Goal: Task Accomplishment & Management: Use online tool/utility

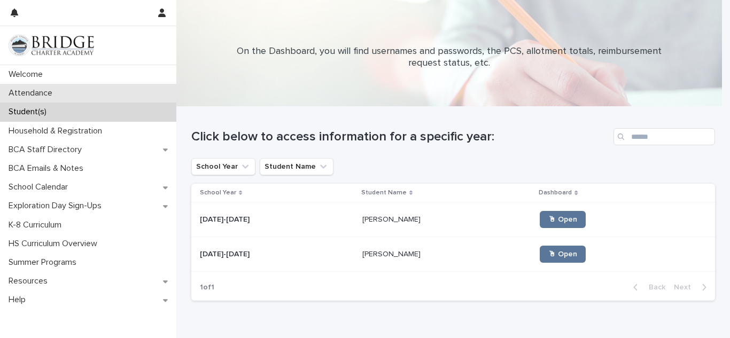
click at [98, 92] on div "Attendance" at bounding box center [88, 93] width 176 height 19
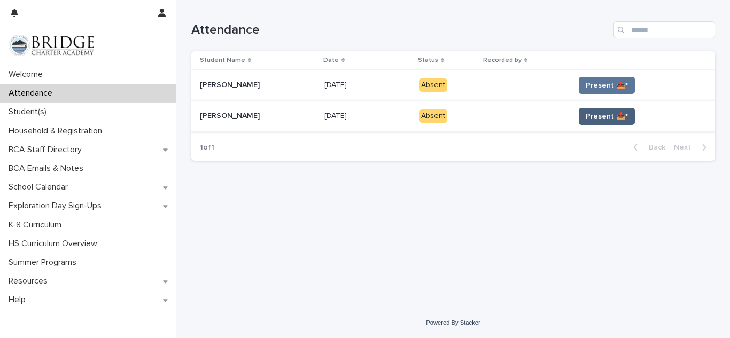
click at [604, 121] on span "Present 📥*" at bounding box center [607, 116] width 42 height 11
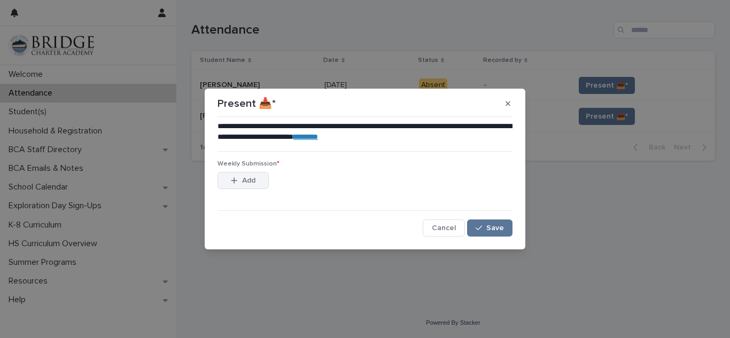
click at [234, 183] on icon "button" at bounding box center [234, 180] width 6 height 7
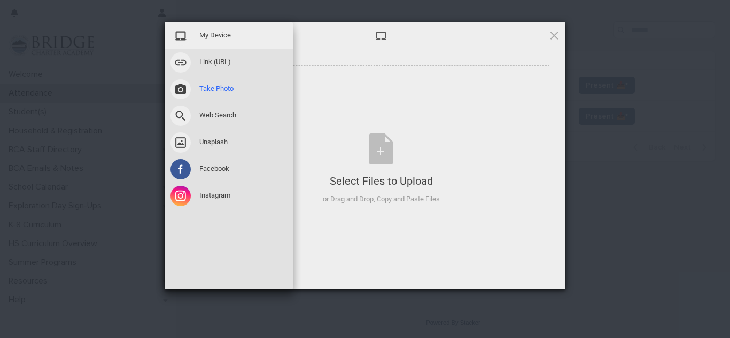
click at [178, 89] on span at bounding box center [181, 89] width 20 height 20
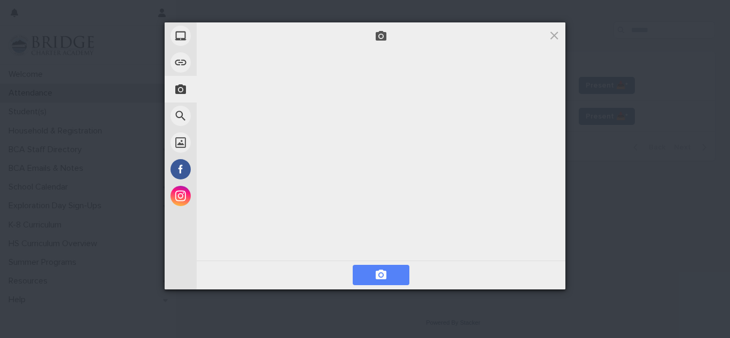
click at [388, 282] on span at bounding box center [381, 275] width 57 height 20
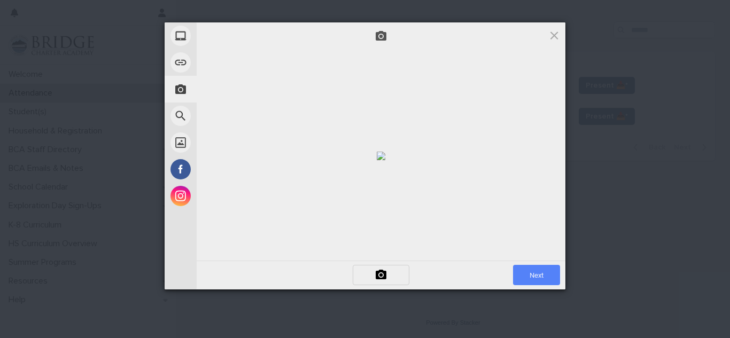
click at [537, 284] on span "Next" at bounding box center [536, 275] width 47 height 20
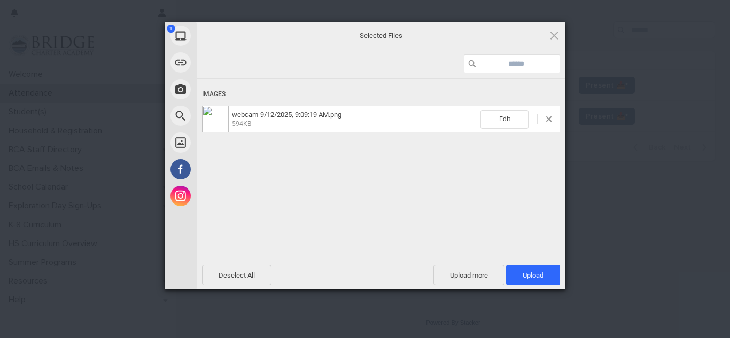
click at [369, 110] on div "webcam-9/12/2025, 9:09:19 AM.png 594KB Edit" at bounding box center [381, 119] width 358 height 27
click at [536, 276] on span "Upload 1" at bounding box center [533, 276] width 21 height 8
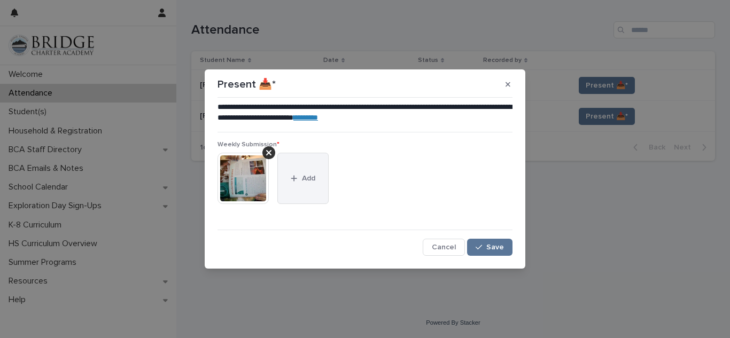
click at [301, 187] on button "Add" at bounding box center [303, 178] width 51 height 51
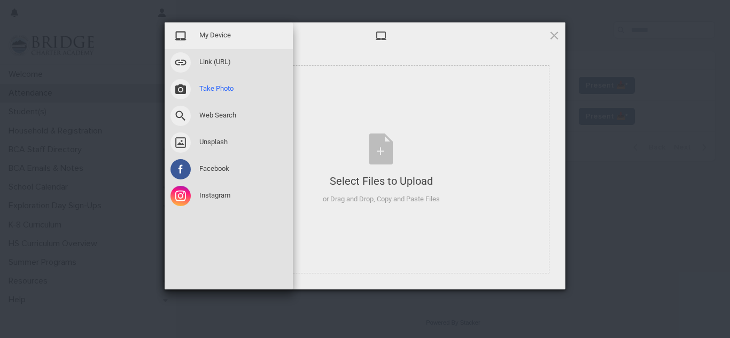
click at [182, 85] on span at bounding box center [181, 89] width 20 height 20
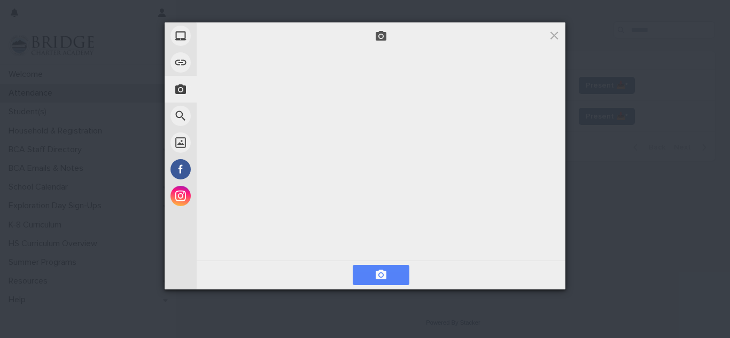
click at [394, 271] on span at bounding box center [381, 275] width 57 height 20
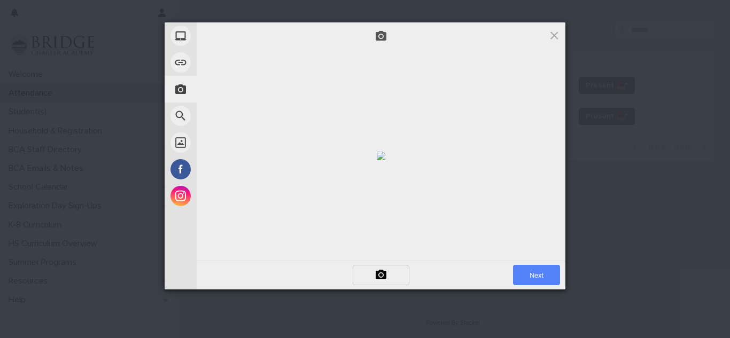
click at [545, 270] on span "Next" at bounding box center [536, 275] width 47 height 20
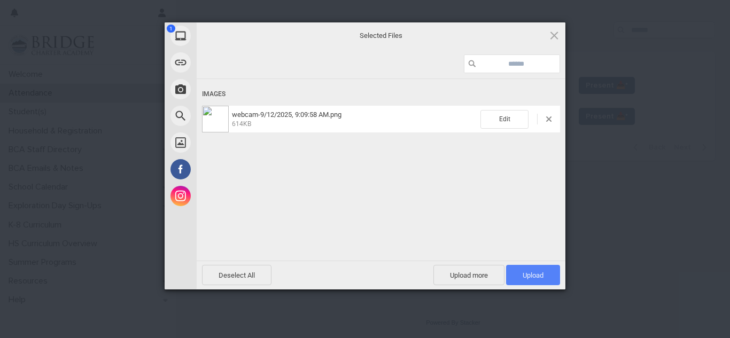
click at [541, 272] on span "Upload 1" at bounding box center [533, 276] width 21 height 8
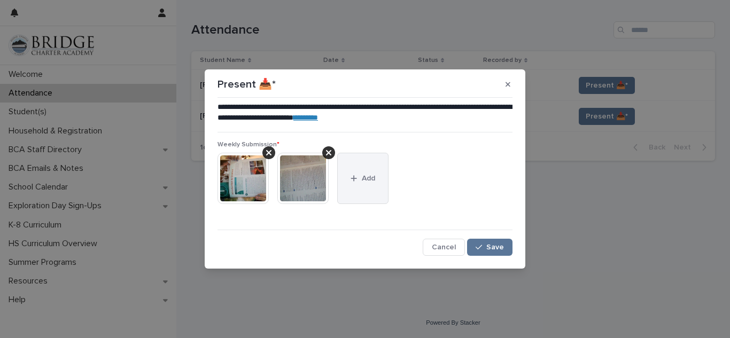
click at [358, 175] on div "button" at bounding box center [356, 178] width 11 height 7
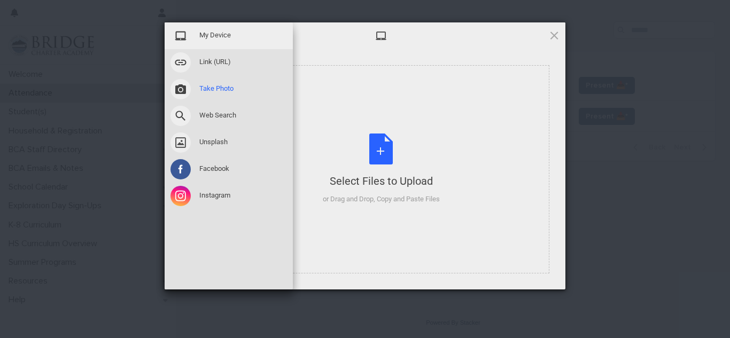
click at [186, 97] on span at bounding box center [181, 89] width 20 height 20
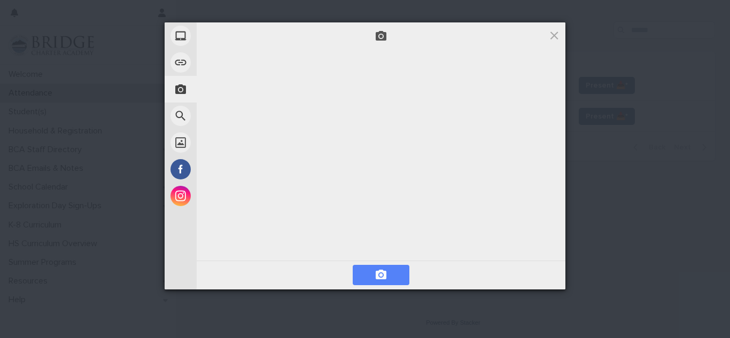
click at [385, 275] on span at bounding box center [381, 275] width 13 height 13
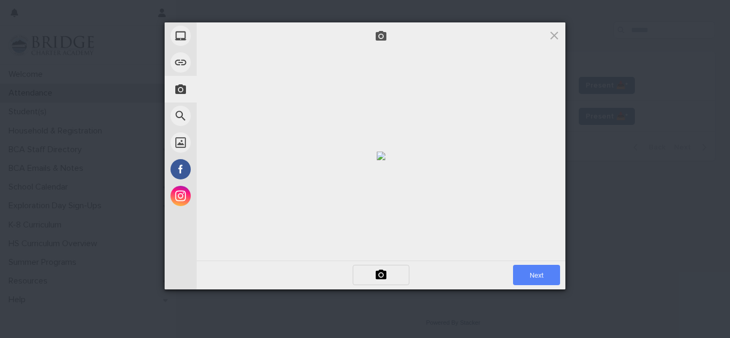
click at [530, 271] on span "Next" at bounding box center [536, 275] width 47 height 20
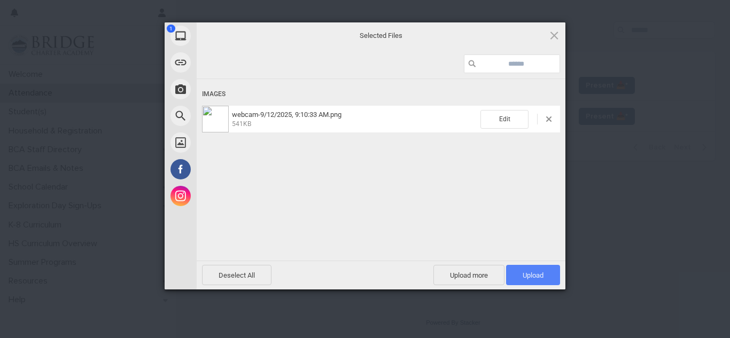
click at [529, 274] on span "Upload 1" at bounding box center [533, 276] width 21 height 8
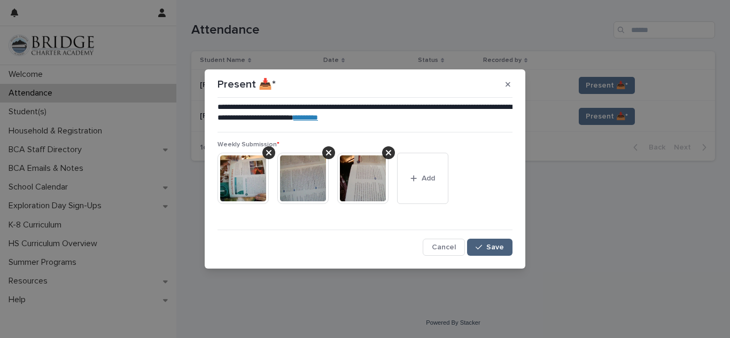
click at [493, 248] on span "Save" at bounding box center [496, 247] width 18 height 7
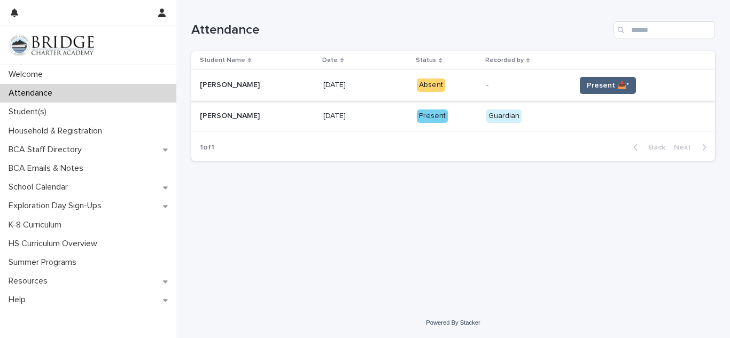
click at [602, 80] on span "Present 📥*" at bounding box center [608, 85] width 42 height 11
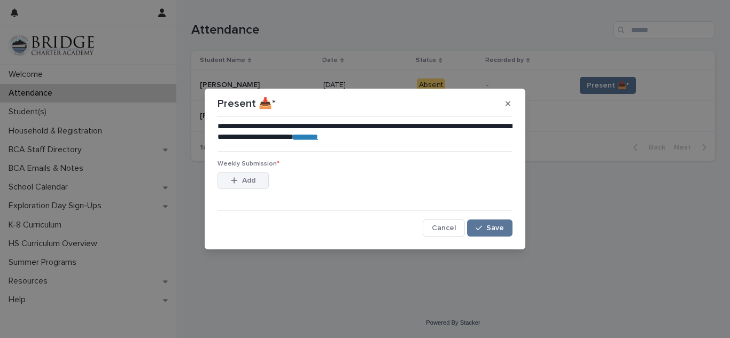
click at [228, 178] on button "Add" at bounding box center [243, 180] width 51 height 17
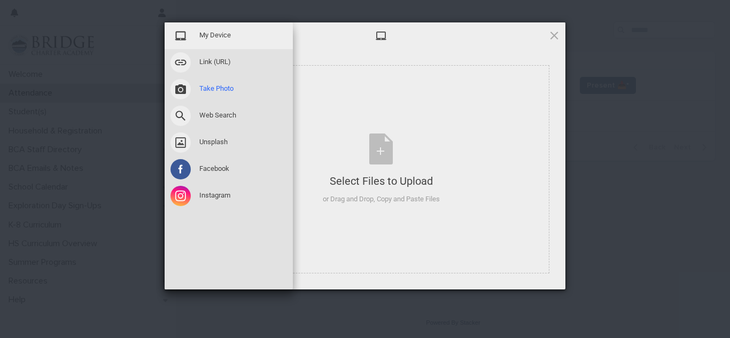
click at [179, 91] on span at bounding box center [181, 89] width 20 height 20
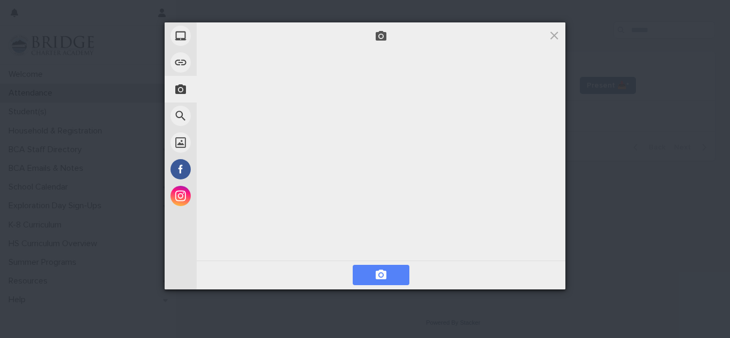
click at [389, 273] on span at bounding box center [381, 275] width 57 height 20
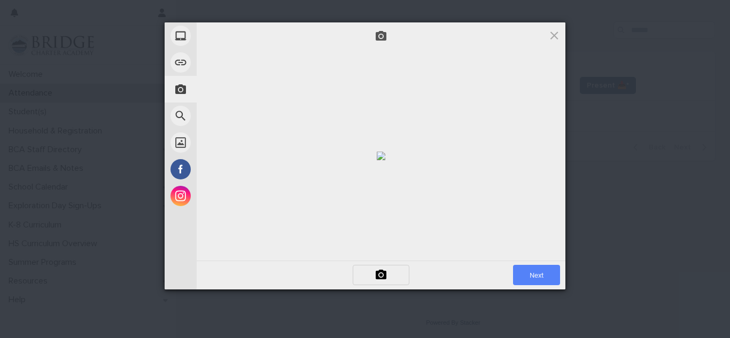
click at [536, 276] on span "Next" at bounding box center [536, 275] width 47 height 20
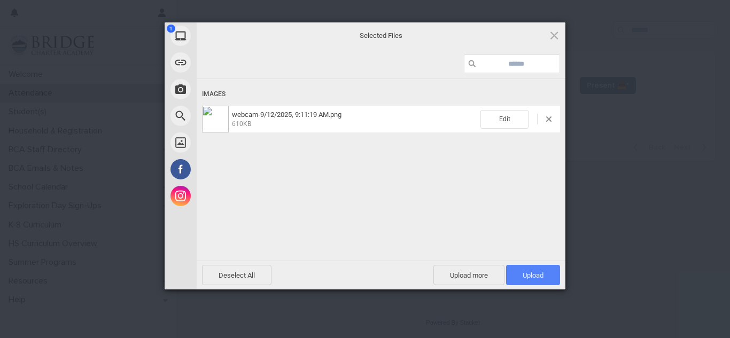
click at [529, 275] on span "Upload 1" at bounding box center [533, 276] width 21 height 8
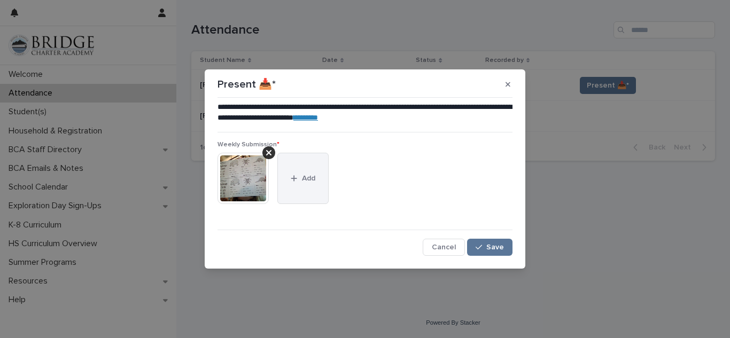
click at [311, 189] on button "Add" at bounding box center [303, 178] width 51 height 51
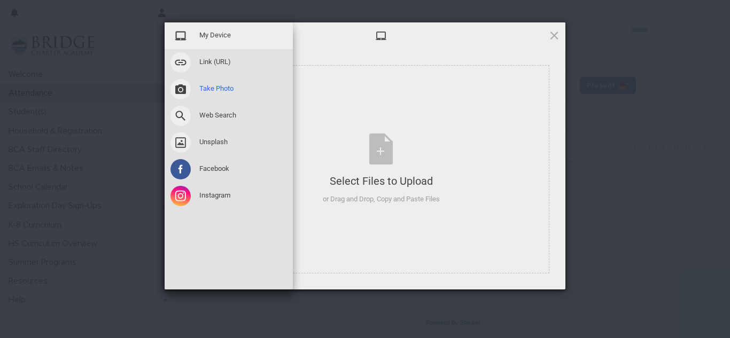
click at [183, 93] on span at bounding box center [181, 89] width 20 height 20
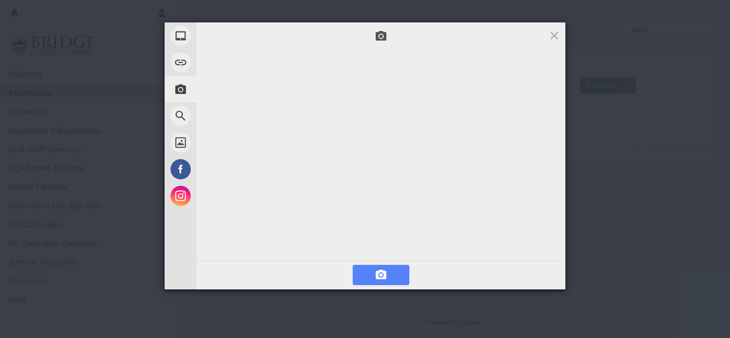
click at [394, 280] on span at bounding box center [381, 275] width 57 height 20
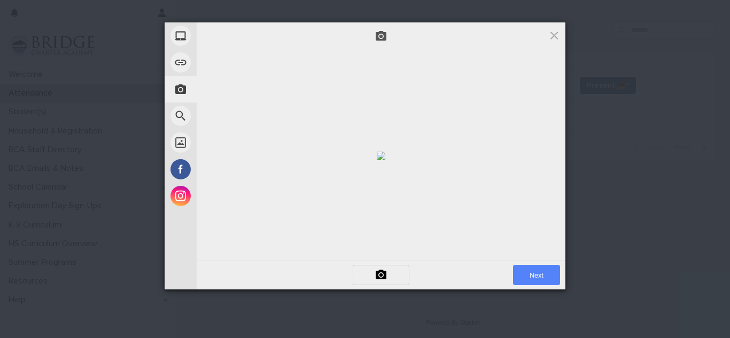
click at [533, 274] on span "Next" at bounding box center [536, 275] width 47 height 20
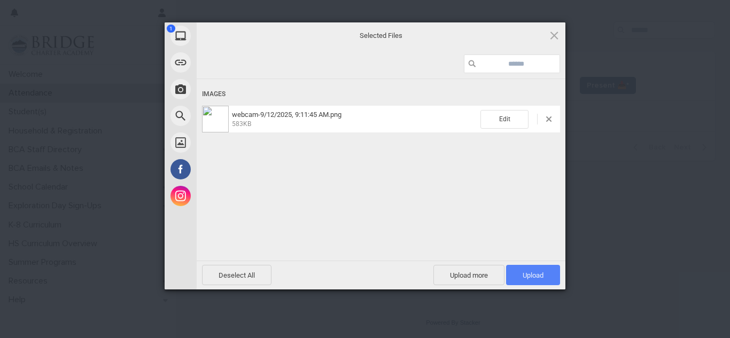
click at [539, 282] on span "Upload 1" at bounding box center [533, 275] width 54 height 20
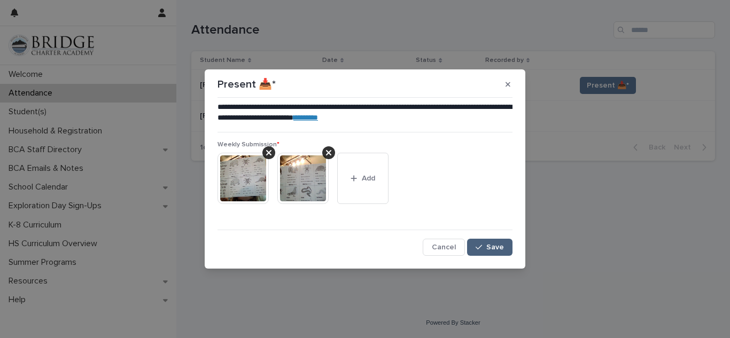
click at [504, 253] on button "Save" at bounding box center [489, 247] width 45 height 17
